Goal: Task Accomplishment & Management: Use online tool/utility

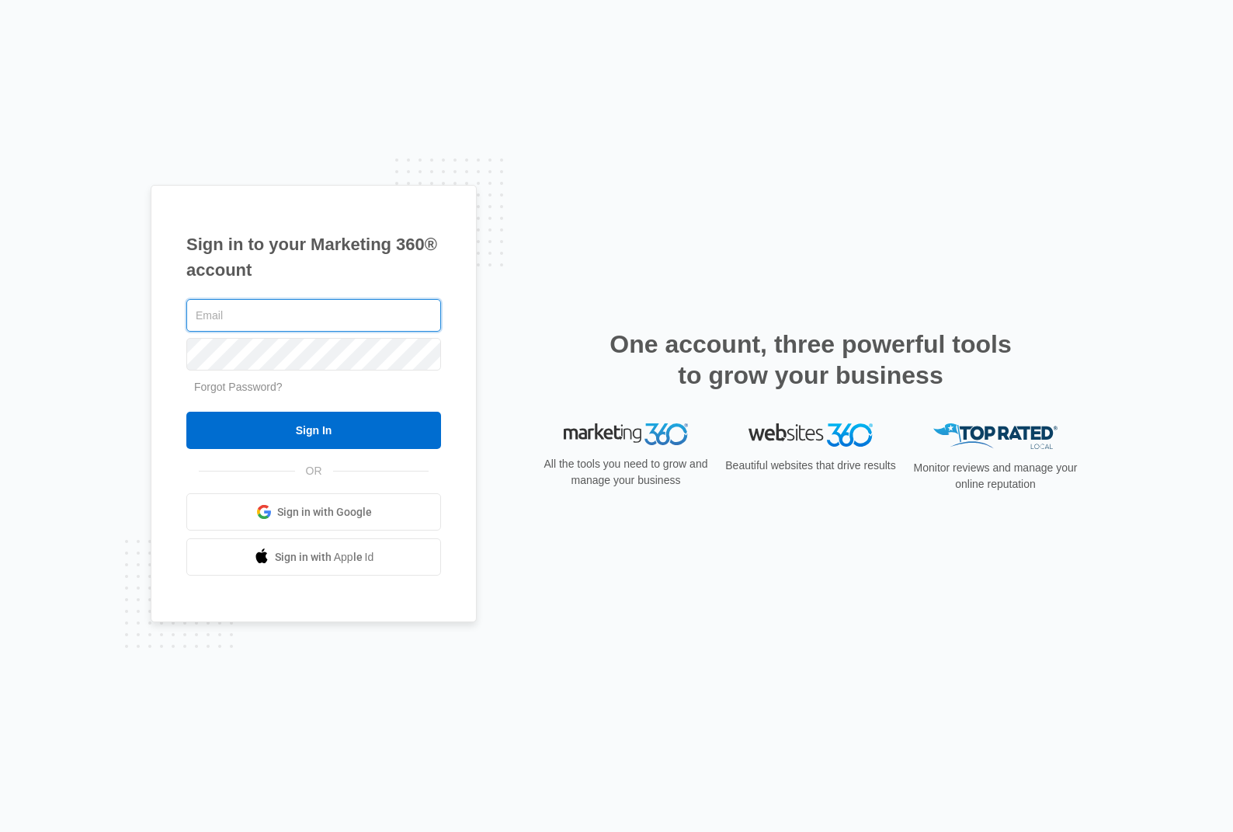
type input "[PERSON_NAME][EMAIL_ADDRESS][DOMAIN_NAME]"
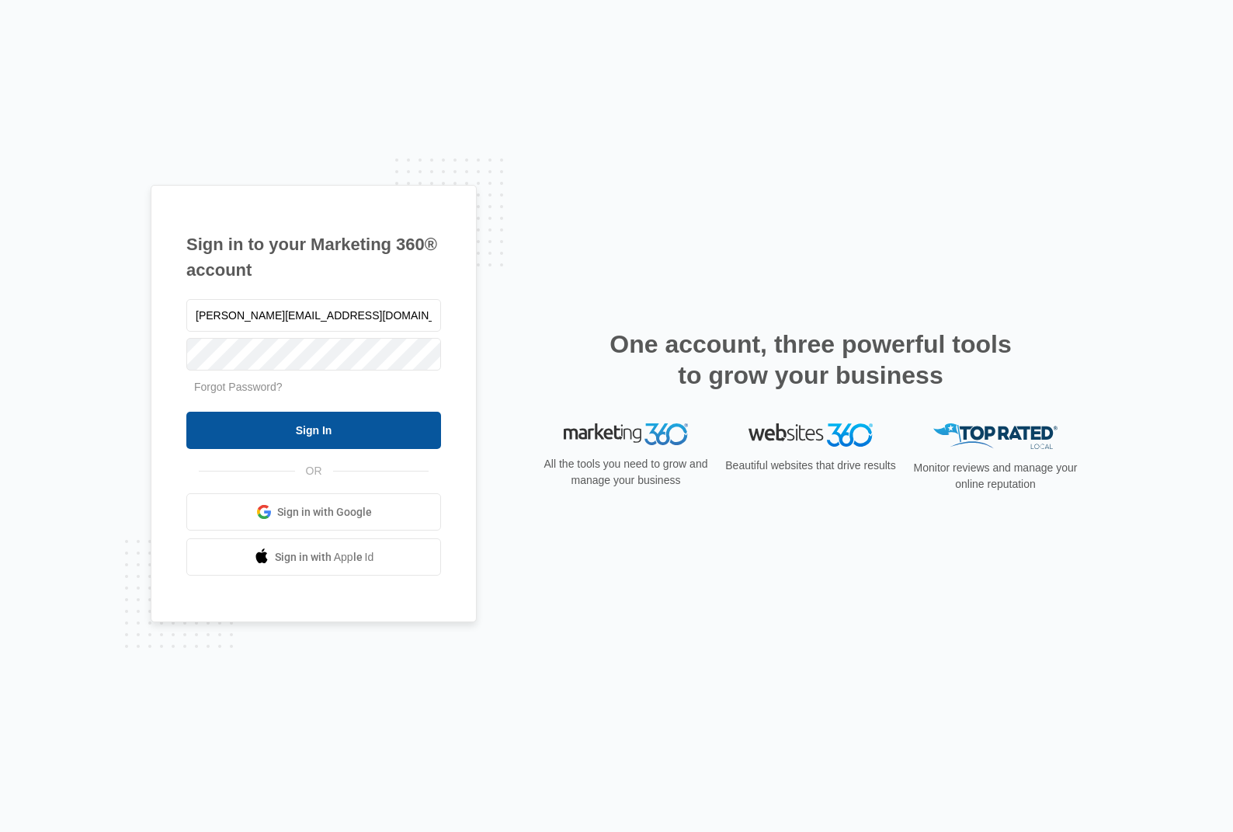
click at [351, 436] on input "Sign In" at bounding box center [313, 430] width 255 height 37
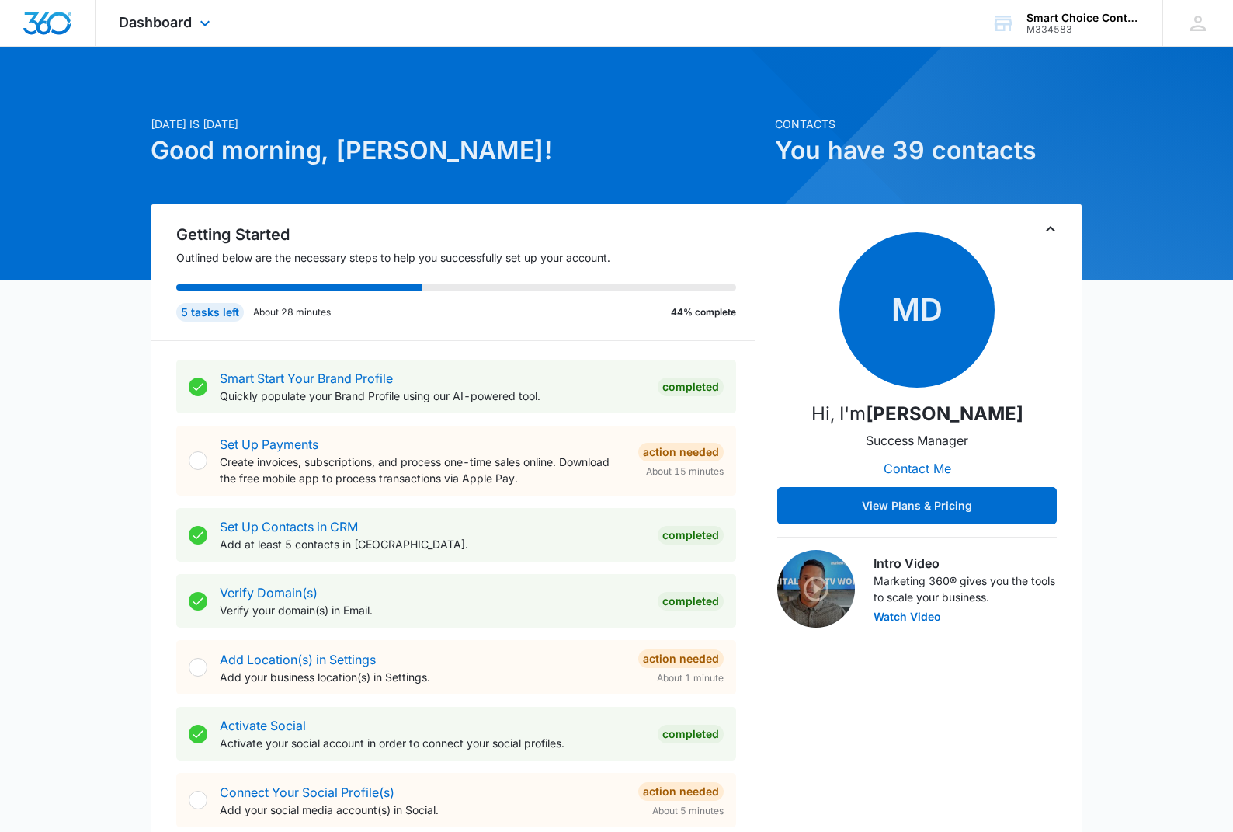
click at [197, 16] on icon at bounding box center [205, 23] width 19 height 19
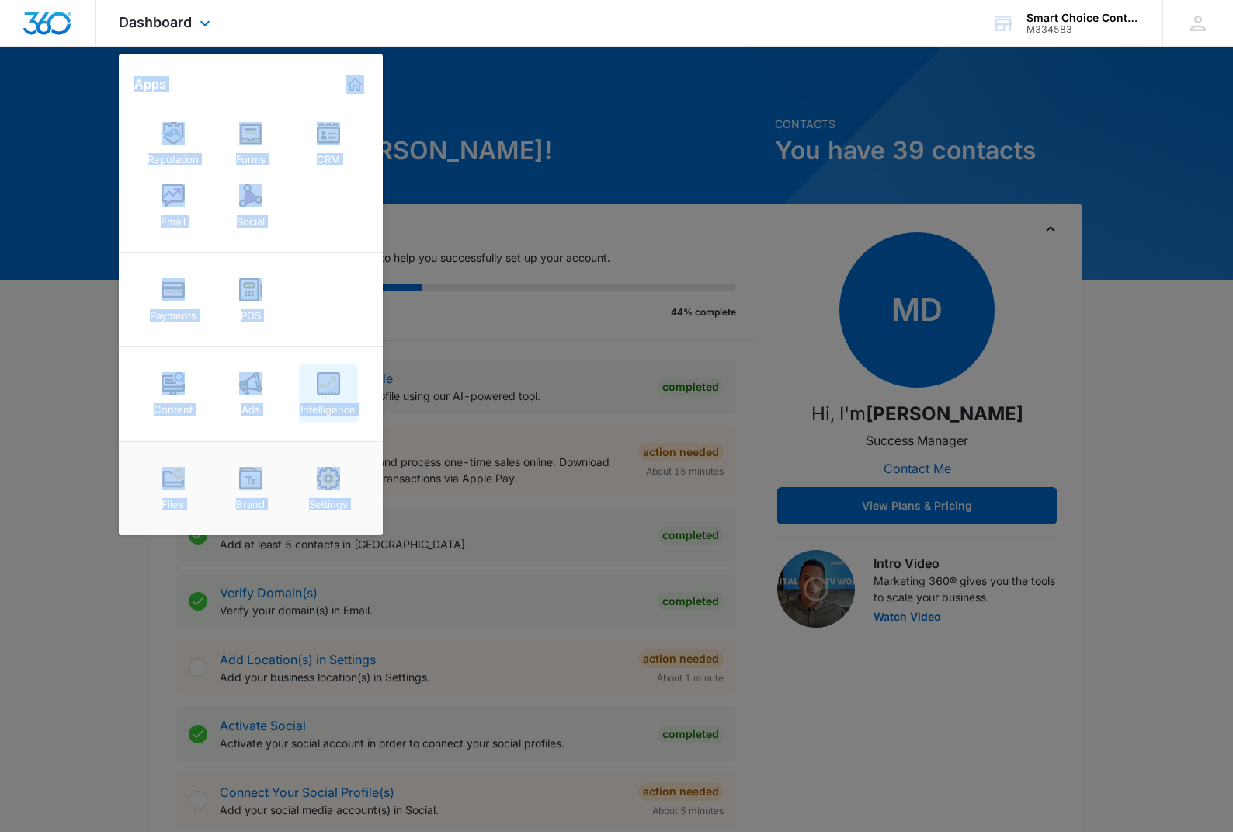
click at [322, 391] on img at bounding box center [328, 383] width 23 height 23
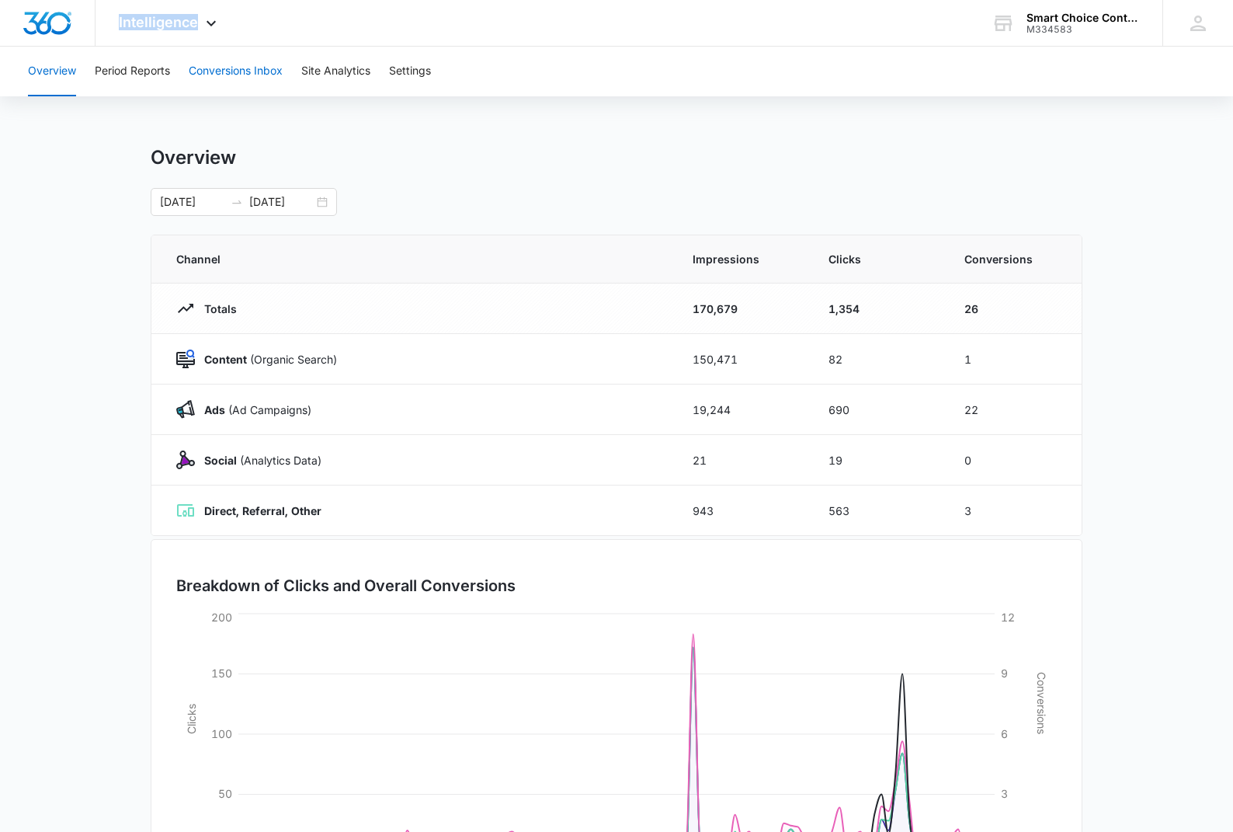
click at [241, 75] on button "Conversions Inbox" at bounding box center [236, 72] width 94 height 50
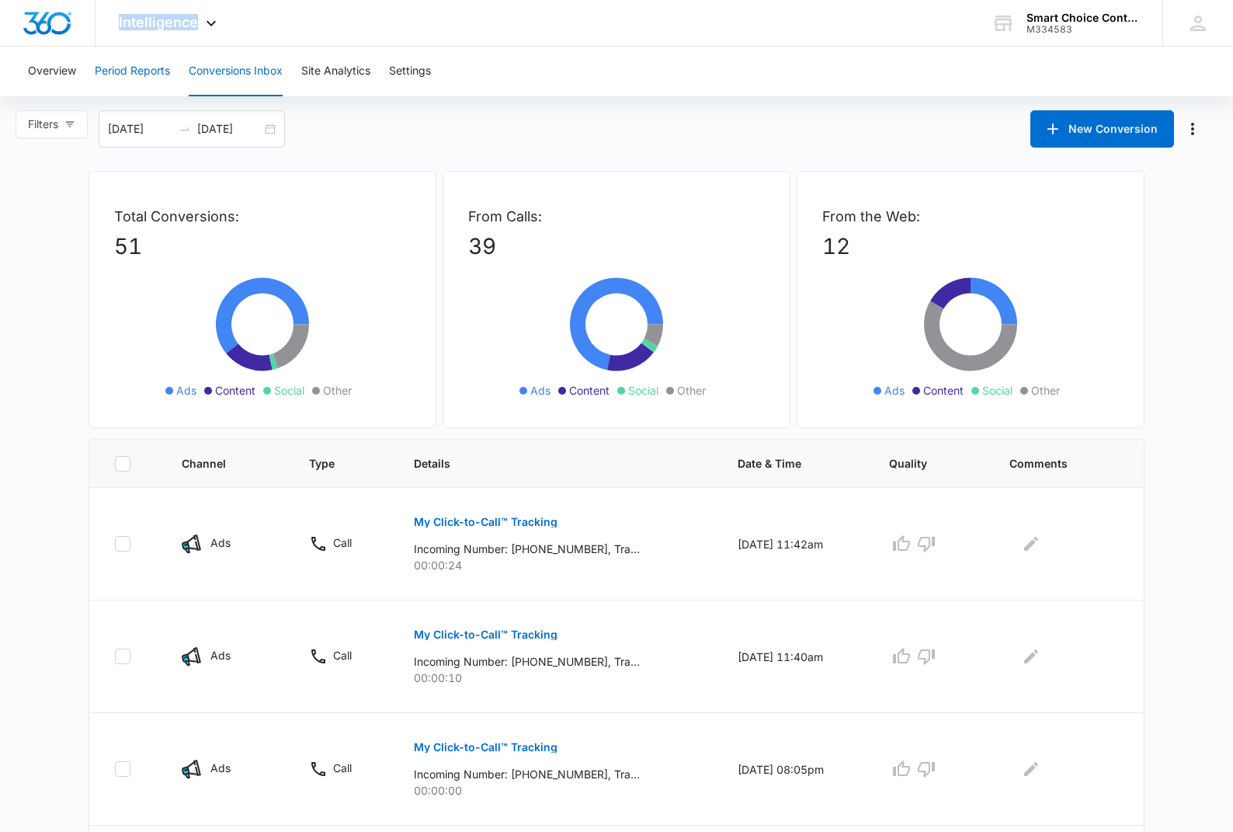
scroll to position [2, 0]
click at [217, 23] on icon at bounding box center [211, 27] width 19 height 19
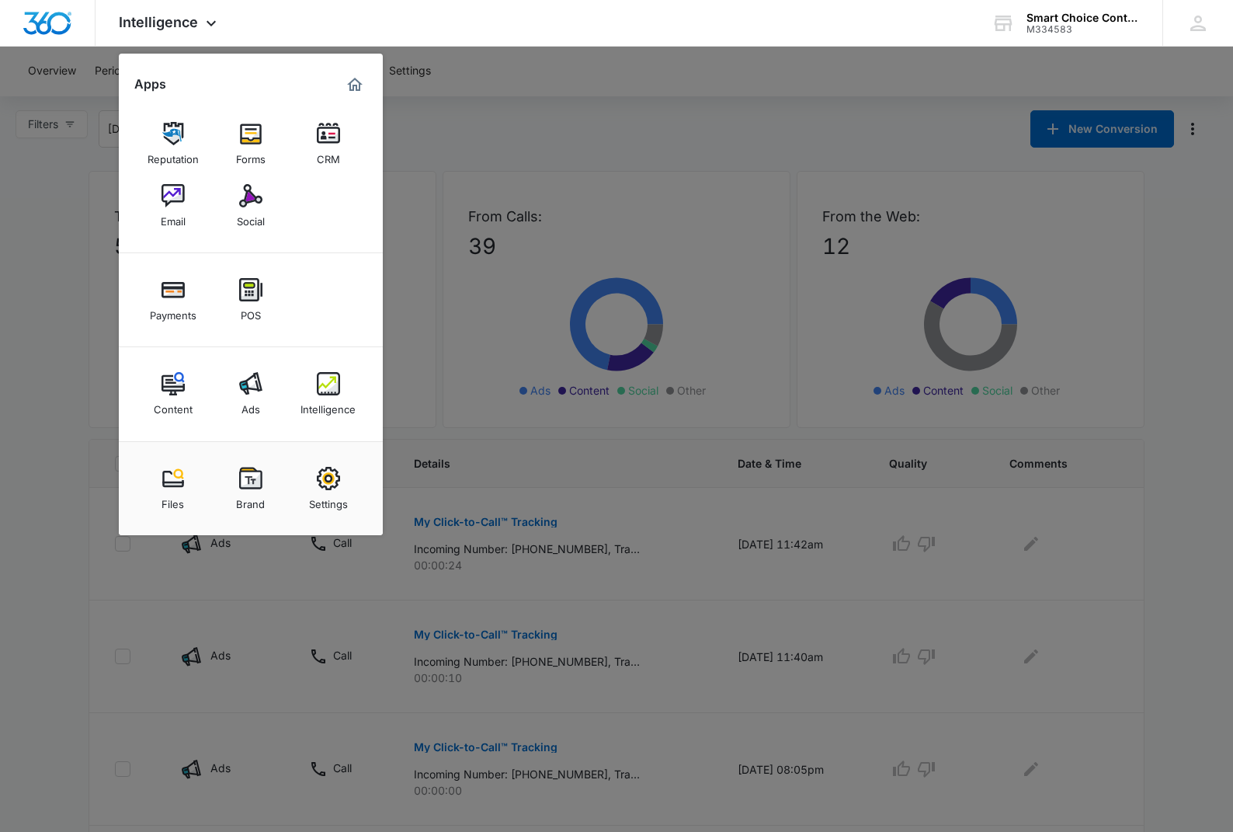
click at [257, 380] on img at bounding box center [250, 383] width 23 height 23
